Goal: Task Accomplishment & Management: Complete application form

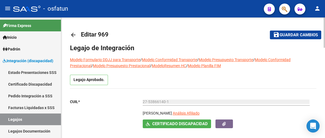
type input "[PERSON_NAME]"
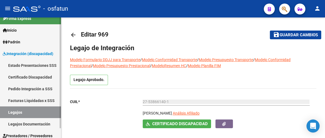
scroll to position [11, 0]
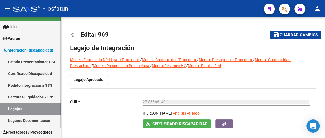
click at [33, 120] on link "Legajos Documentación" at bounding box center [30, 121] width 61 height 12
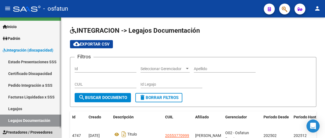
click at [27, 129] on span "Prestadores / Proveedores" at bounding box center [28, 132] width 50 height 6
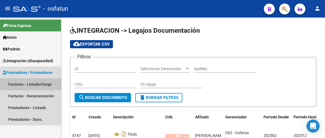
click at [30, 84] on link "Facturas - Listado/Carga" at bounding box center [30, 84] width 61 height 12
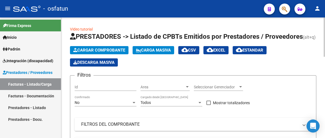
click at [88, 50] on span "Cargar Comprobante" at bounding box center [99, 50] width 52 height 5
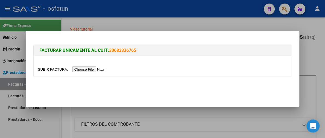
click at [76, 69] on input "file" at bounding box center [72, 70] width 69 height 6
click at [97, 69] on input "file" at bounding box center [72, 70] width 69 height 6
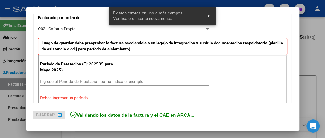
scroll to position [173, 0]
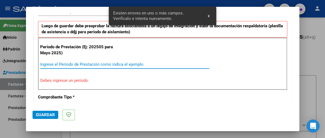
click at [41, 64] on input "Ingrese el Período de Prestación como indica el ejemplo" at bounding box center [124, 64] width 169 height 5
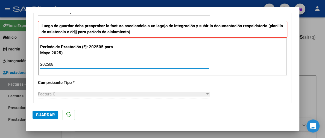
type input "202508"
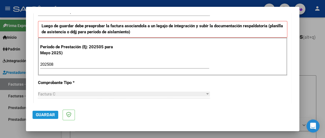
click at [47, 117] on span "Guardar" at bounding box center [45, 114] width 19 height 5
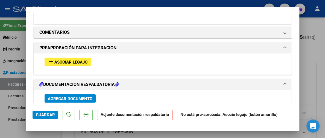
scroll to position [546, 0]
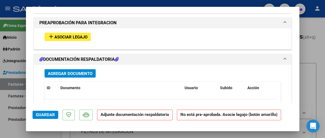
click at [69, 76] on button "Agregar Documento" at bounding box center [69, 73] width 51 height 8
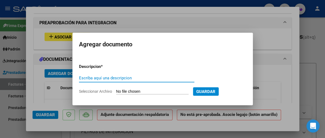
click at [130, 89] on form "Descripcion * Escriba aquí una descripcion Seleccionar Archivo Guardar" at bounding box center [162, 79] width 167 height 39
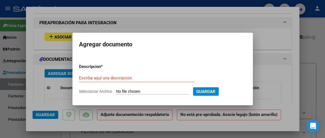
click at [122, 93] on input "Seleccionar Archivo" at bounding box center [152, 91] width 72 height 5
type input "C:\fakepath\[PERSON_NAME].Ag.pdf"
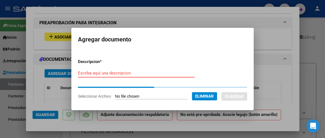
click at [133, 72] on input "Escriba aquí una descripcion" at bounding box center [136, 73] width 117 height 5
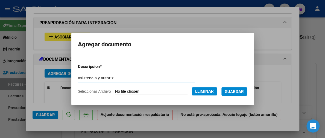
type input "asistencia y autoriz"
click at [238, 92] on span "Guardar" at bounding box center [233, 91] width 19 height 5
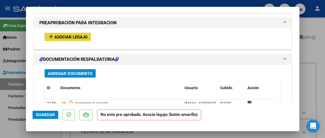
click at [76, 38] on span "Asociar Legajo" at bounding box center [70, 36] width 33 height 5
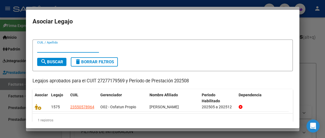
scroll to position [15, 0]
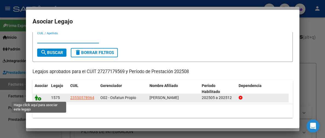
click at [37, 96] on icon at bounding box center [38, 98] width 7 height 6
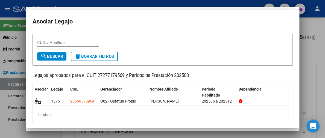
scroll to position [0, 0]
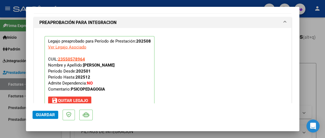
click at [49, 115] on span "Guardar" at bounding box center [45, 114] width 19 height 5
click at [51, 117] on span "Guardar" at bounding box center [45, 114] width 19 height 5
click at [315, 27] on div at bounding box center [162, 69] width 325 height 138
type input "$ 0,00"
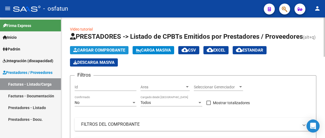
click at [119, 48] on span "Cargar Comprobante" at bounding box center [99, 50] width 52 height 5
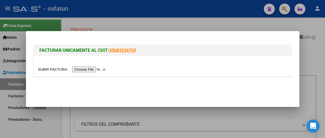
click at [97, 69] on input "file" at bounding box center [72, 70] width 69 height 6
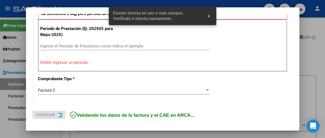
scroll to position [200, 0]
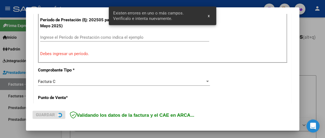
click at [63, 37] on input "Ingrese el Período de Prestación como indica el ejemplo" at bounding box center [124, 37] width 169 height 5
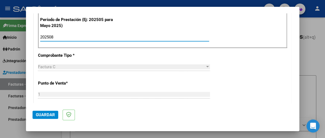
type input "202508"
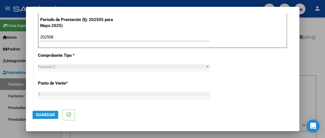
click at [54, 117] on span "Guardar" at bounding box center [45, 114] width 19 height 5
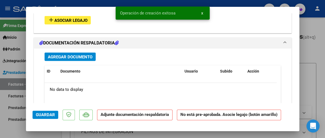
scroll to position [596, 0]
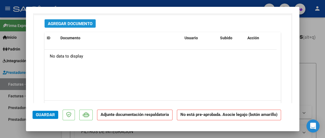
click at [79, 26] on button "Agregar Documento" at bounding box center [69, 23] width 51 height 8
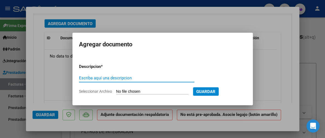
click at [161, 91] on input "Seleccionar Archivo" at bounding box center [152, 91] width 72 height 5
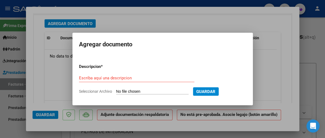
type input "C:\fakepath\ASISTENCIA Y ORDEN [PERSON_NAME] AGOSTO.pdf"
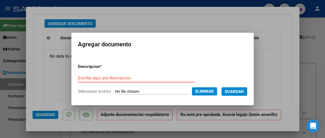
click at [106, 77] on input "Escriba aquí una descripcion" at bounding box center [136, 78] width 117 height 5
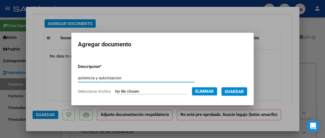
type input "asitencia y autorizacion"
click at [241, 92] on span "Guardar" at bounding box center [233, 91] width 19 height 5
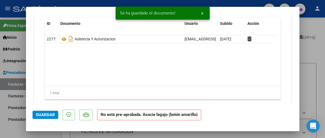
scroll to position [623, 0]
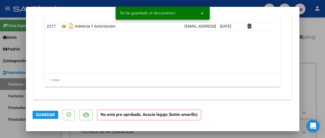
click at [46, 113] on span "Guardar" at bounding box center [45, 114] width 19 height 5
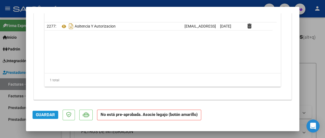
click at [46, 115] on span "Guardar" at bounding box center [45, 114] width 19 height 5
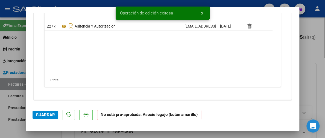
drag, startPoint x: 313, startPoint y: 35, endPoint x: 305, endPoint y: 31, distance: 8.7
click at [313, 34] on div at bounding box center [162, 69] width 325 height 138
type input "$ 0,00"
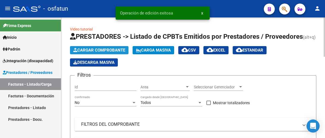
click at [91, 51] on span "Cargar Comprobante" at bounding box center [99, 50] width 52 height 5
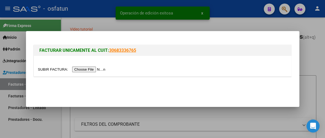
click at [81, 70] on input "file" at bounding box center [72, 70] width 69 height 6
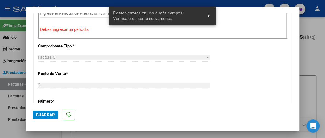
scroll to position [196, 0]
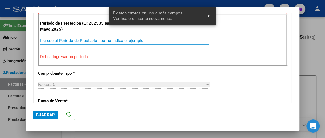
click at [51, 38] on input "Ingrese el Período de Prestación como indica el ejemplo" at bounding box center [124, 40] width 169 height 5
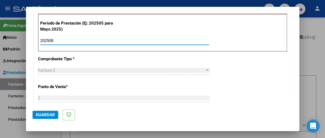
type input "202508"
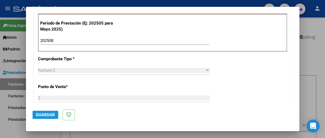
click at [46, 117] on span "Guardar" at bounding box center [45, 114] width 19 height 5
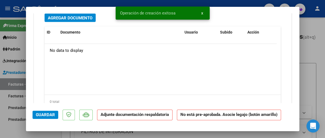
scroll to position [568, 0]
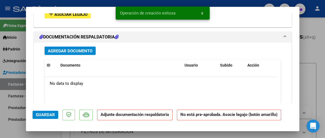
click at [69, 49] on span "Agregar Documento" at bounding box center [70, 51] width 44 height 5
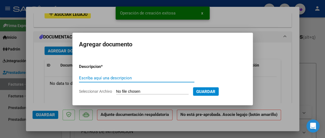
click at [120, 91] on input "Seleccionar Archivo" at bounding box center [152, 91] width 72 height 5
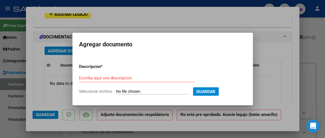
type input "C:\fakepath\AUT. PROF. [PERSON_NAME] - [PERSON_NAME] 2025 (2).pdf"
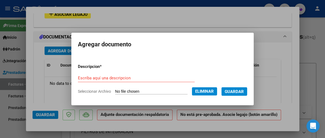
click at [130, 77] on input "Escriba aquí una descripcion" at bounding box center [136, 78] width 117 height 5
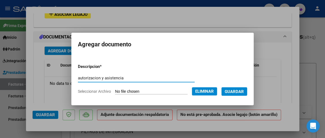
type input "autorizacion y asistencia"
click at [238, 91] on span "Guardar" at bounding box center [233, 91] width 19 height 5
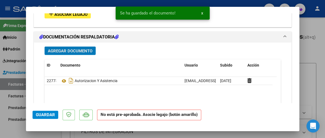
click at [46, 113] on span "Guardar" at bounding box center [45, 114] width 19 height 5
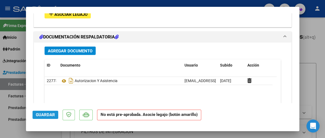
click at [44, 114] on span "Guardar" at bounding box center [45, 114] width 19 height 5
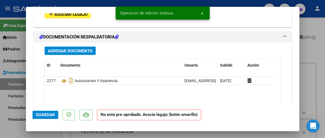
click at [323, 36] on div at bounding box center [162, 69] width 325 height 138
type input "$ 0,00"
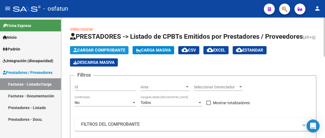
click at [91, 50] on span "Cargar Comprobante" at bounding box center [99, 50] width 52 height 5
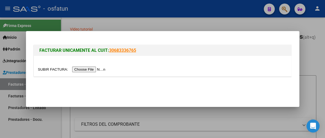
click at [79, 69] on input "file" at bounding box center [72, 70] width 69 height 6
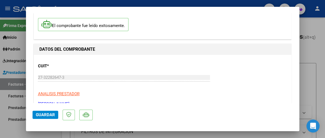
scroll to position [82, 0]
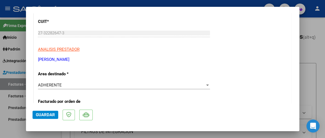
click at [206, 85] on div at bounding box center [207, 85] width 3 height 1
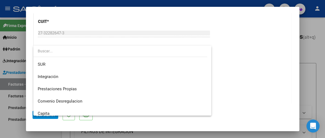
scroll to position [8, 0]
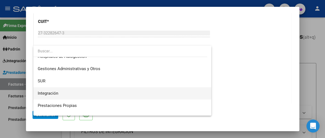
click at [143, 92] on span "Integración" at bounding box center [122, 93] width 169 height 12
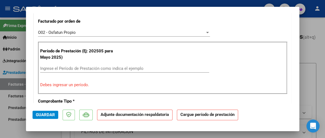
scroll to position [164, 0]
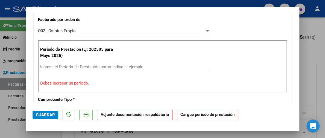
click at [128, 66] on input "Ingrese el Período de Prestación como indica el ejemplo" at bounding box center [124, 66] width 169 height 5
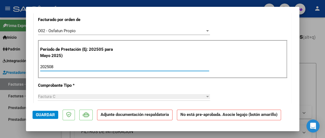
type input "202508"
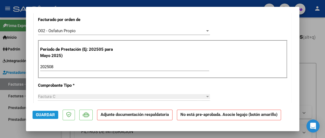
click at [38, 114] on span "Guardar" at bounding box center [45, 114] width 19 height 5
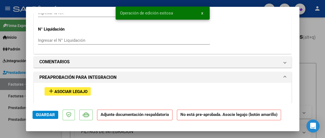
scroll to position [601, 0]
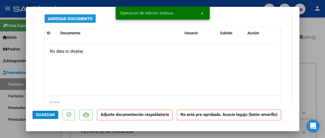
click at [85, 20] on span "Agregar Documento" at bounding box center [70, 18] width 44 height 5
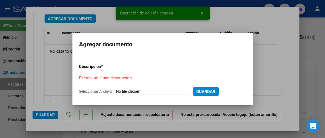
click at [142, 89] on input "Seleccionar Archivo" at bounding box center [152, 91] width 72 height 5
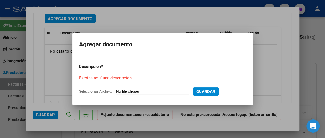
type input "C:\fakepath\ASISTENCIA [PERSON_NAME] AGOSTO.pdf"
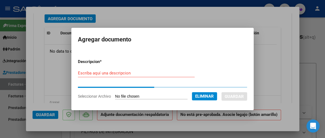
click at [126, 75] on input "Escriba aquí una descripcion" at bounding box center [136, 73] width 117 height 5
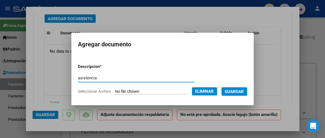
type input "asistencia"
drag, startPoint x: 243, startPoint y: 90, endPoint x: 239, endPoint y: 85, distance: 6.6
click at [243, 90] on span "Guardar" at bounding box center [233, 91] width 19 height 5
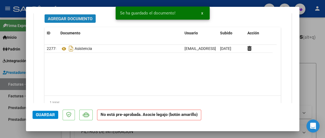
click at [82, 21] on button "Agregar Documento" at bounding box center [69, 18] width 51 height 8
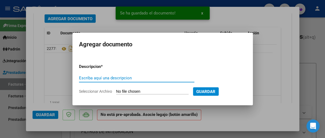
click at [118, 90] on input "Seleccionar Archivo" at bounding box center [152, 91] width 72 height 5
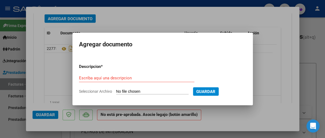
type input "C:\fakepath\Autorizacion [PERSON_NAME].pdf"
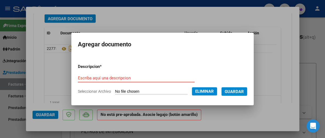
click at [81, 76] on input "Escriba aquí una descripcion" at bounding box center [136, 78] width 117 height 5
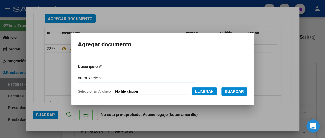
type input "autorizacion"
click at [237, 93] on span "Guardar" at bounding box center [233, 91] width 19 height 5
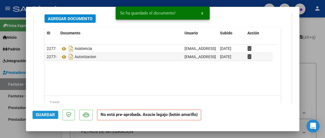
click at [47, 118] on button "Guardar" at bounding box center [45, 115] width 26 height 8
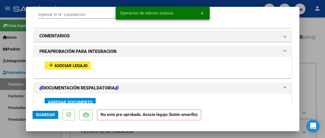
scroll to position [491, 0]
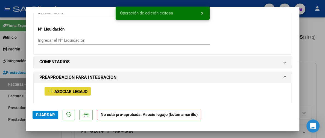
click at [58, 90] on span "Asociar Legajo" at bounding box center [70, 91] width 33 height 5
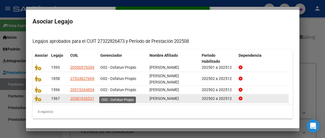
scroll to position [47, 0]
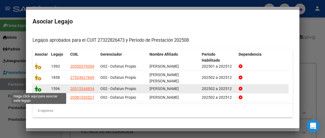
click at [36, 89] on icon at bounding box center [38, 89] width 7 height 6
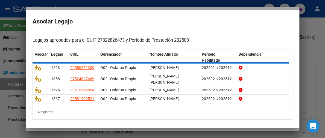
scroll to position [0, 0]
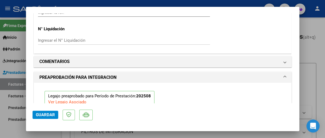
click at [47, 115] on span "Guardar" at bounding box center [45, 114] width 19 height 5
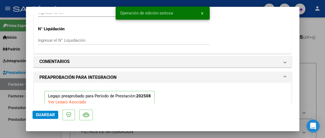
click at [315, 30] on div at bounding box center [162, 69] width 325 height 138
type input "$ 0,00"
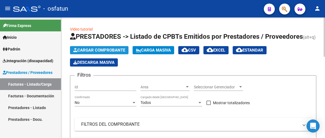
click at [110, 49] on span "Cargar Comprobante" at bounding box center [99, 50] width 52 height 5
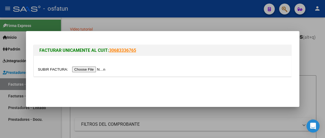
click at [88, 72] on input "file" at bounding box center [72, 70] width 69 height 6
click at [312, 47] on div at bounding box center [162, 69] width 325 height 138
